Goal: Task Accomplishment & Management: Manage account settings

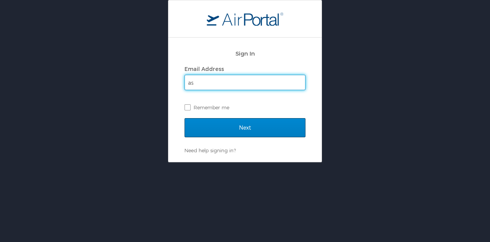
type input "ashley.garrett@la.gov"
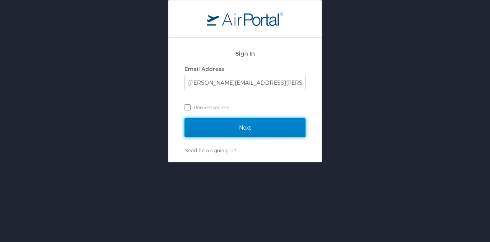
click at [250, 126] on input "Next" at bounding box center [245, 127] width 121 height 19
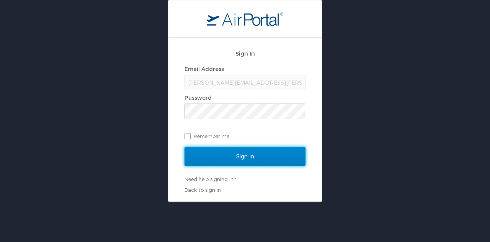
click at [253, 157] on input "Sign In" at bounding box center [245, 156] width 121 height 19
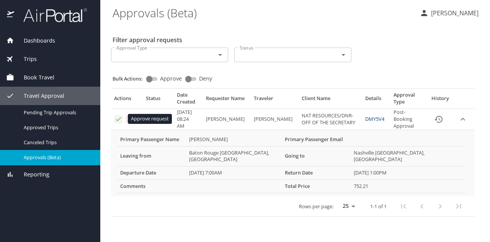
click at [117, 118] on icon "Approval table" at bounding box center [118, 118] width 7 height 7
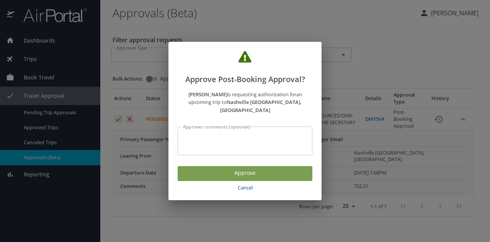
click at [247, 169] on span "Approve" at bounding box center [245, 173] width 123 height 10
